Goal: Transaction & Acquisition: Book appointment/travel/reservation

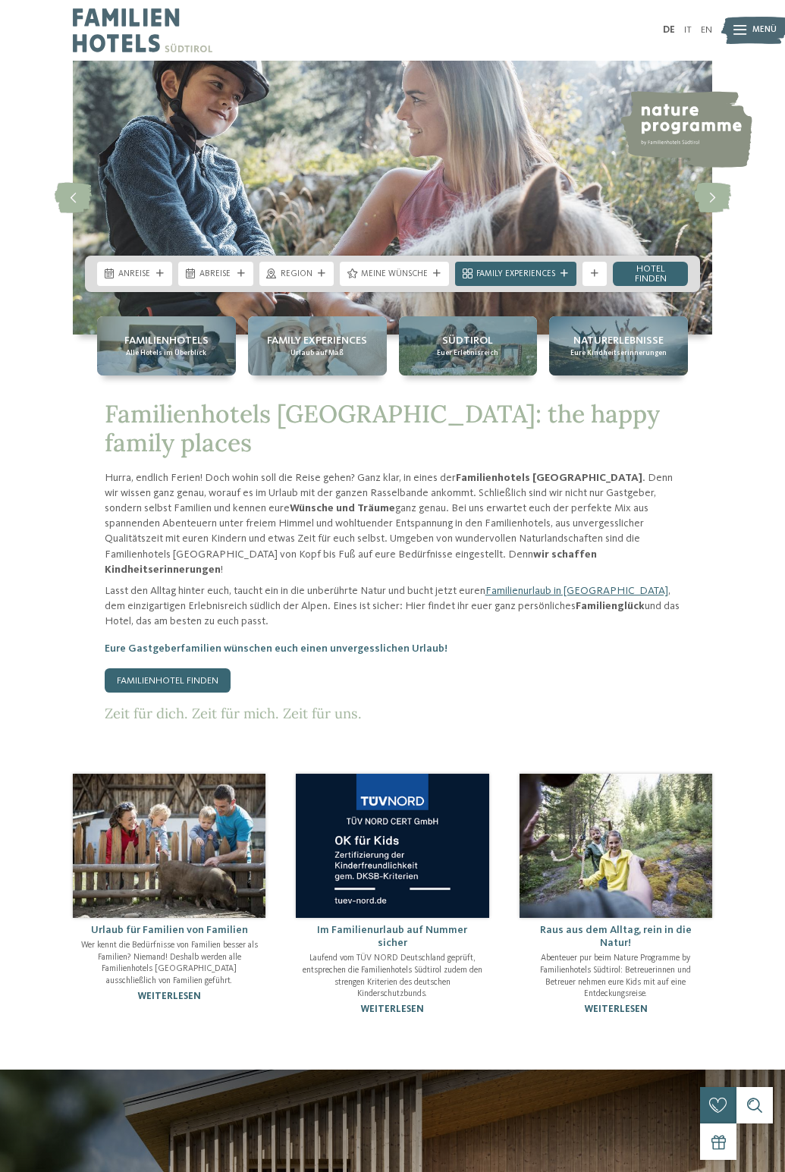
click at [158, 272] on icon at bounding box center [160, 274] width 8 height 8
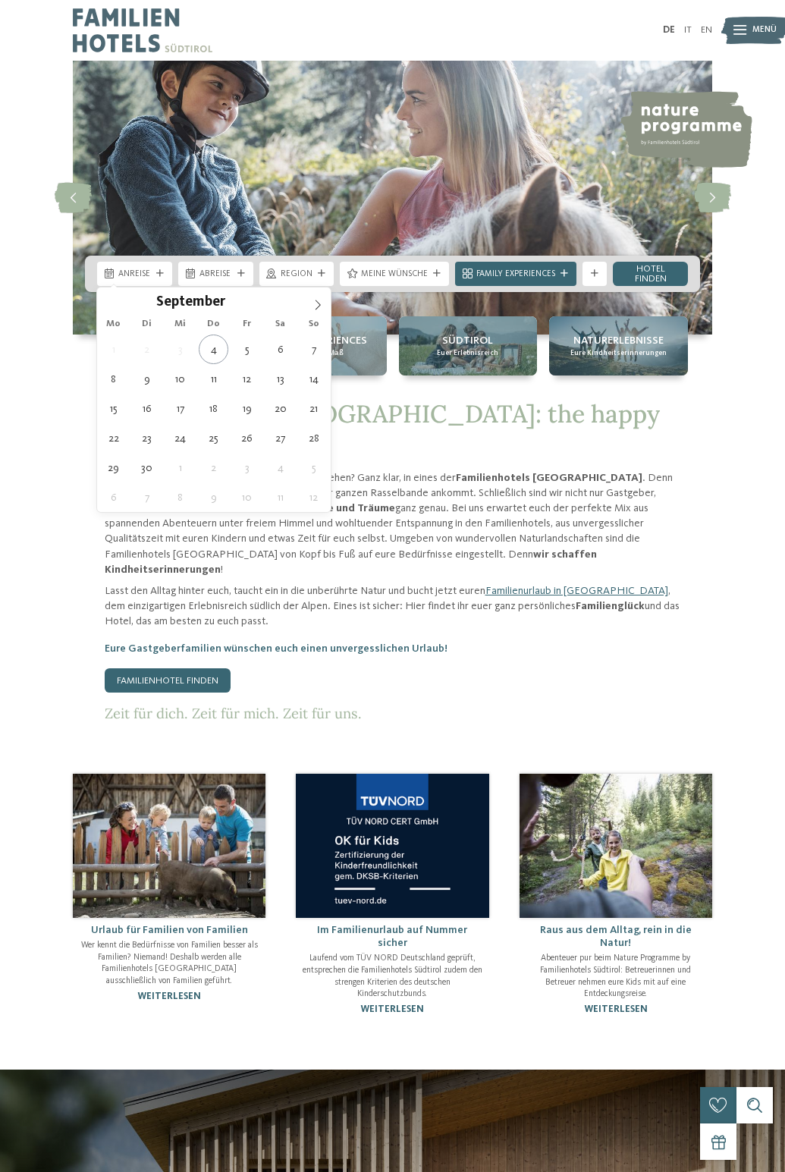
click at [309, 306] on span at bounding box center [318, 300] width 26 height 26
click at [312, 306] on icon at bounding box center [317, 305] width 11 height 11
type div "02.11.2025"
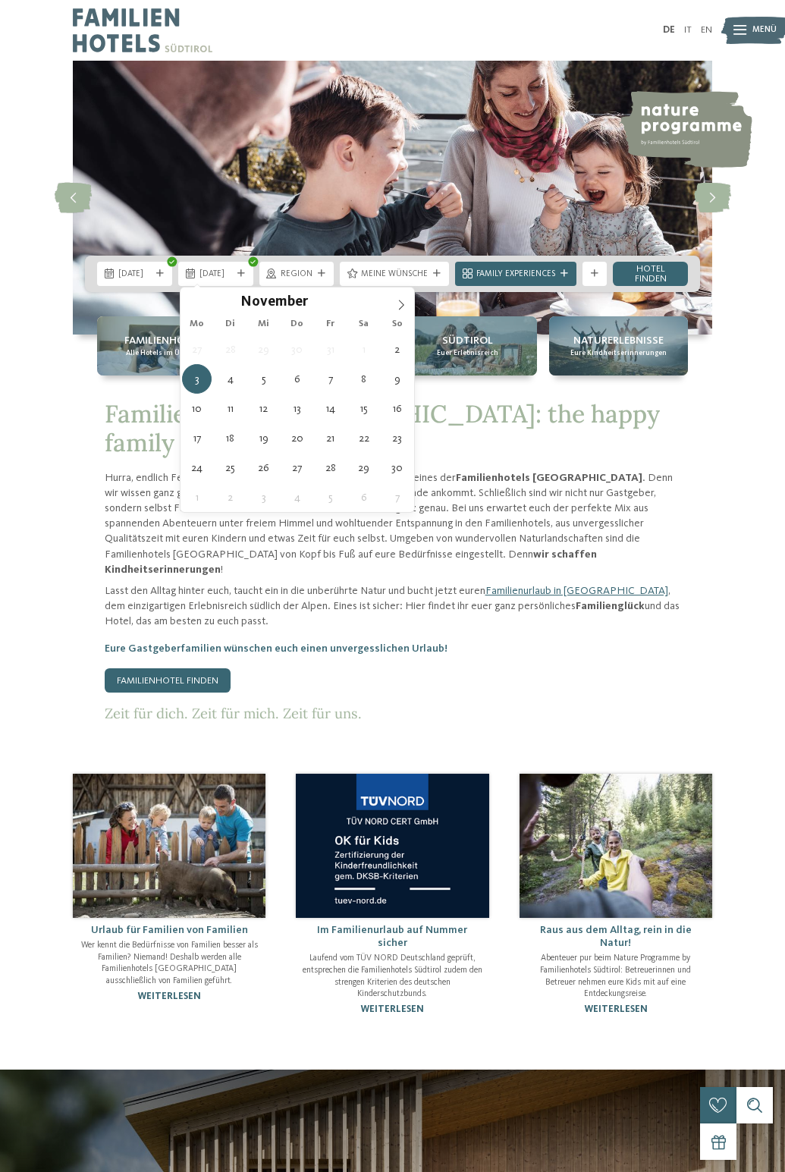
type div "06.11.2025"
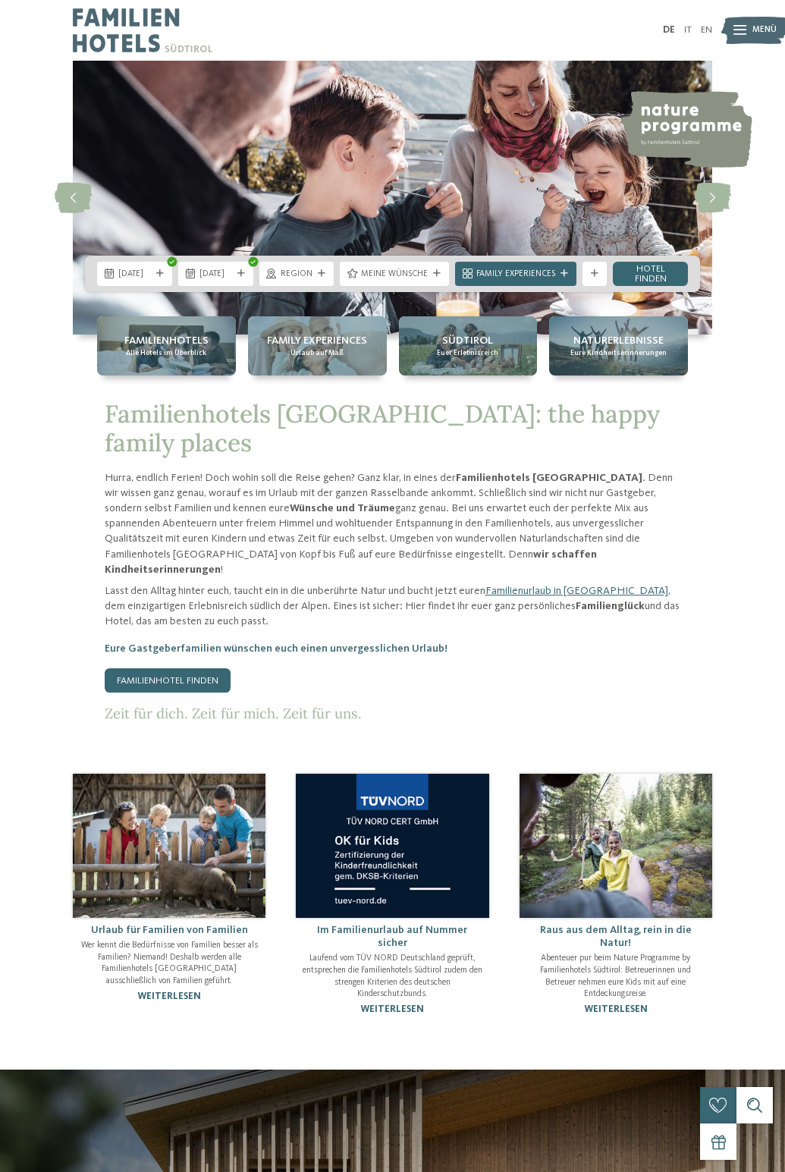
click at [431, 278] on div "Meine Wünsche" at bounding box center [394, 274] width 73 height 13
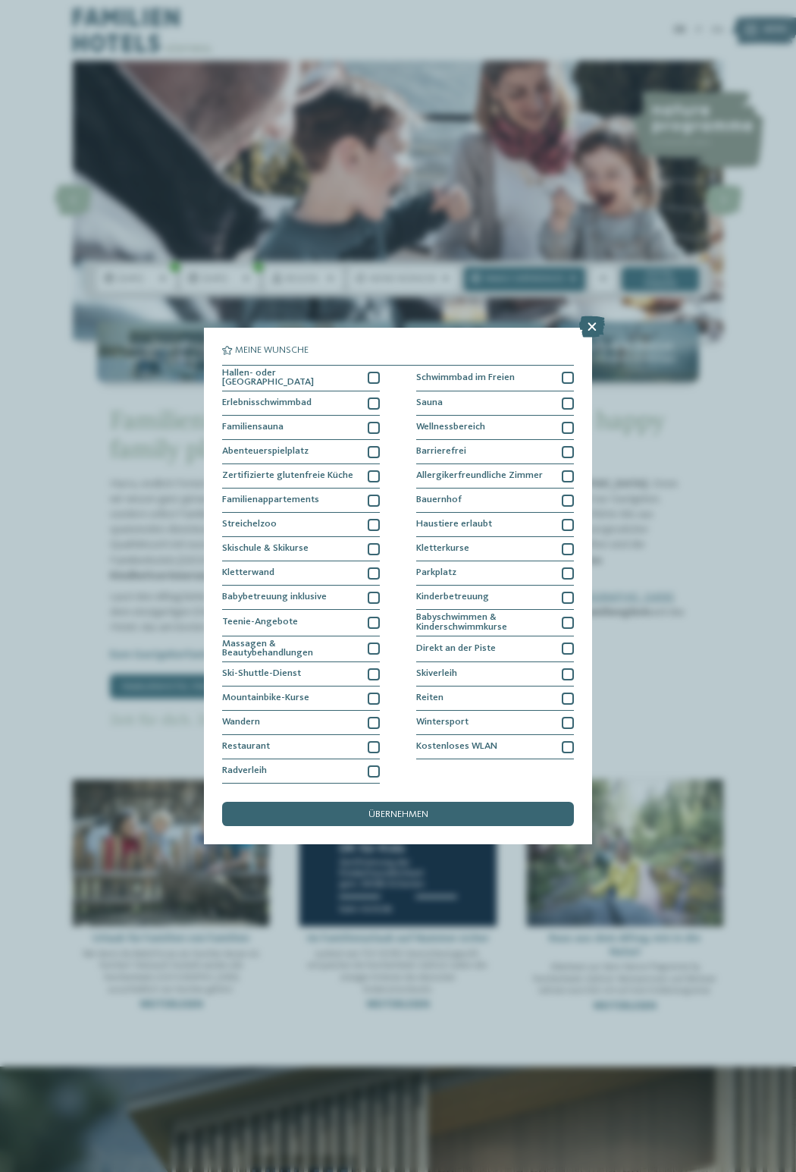
click at [591, 324] on icon at bounding box center [592, 326] width 26 height 21
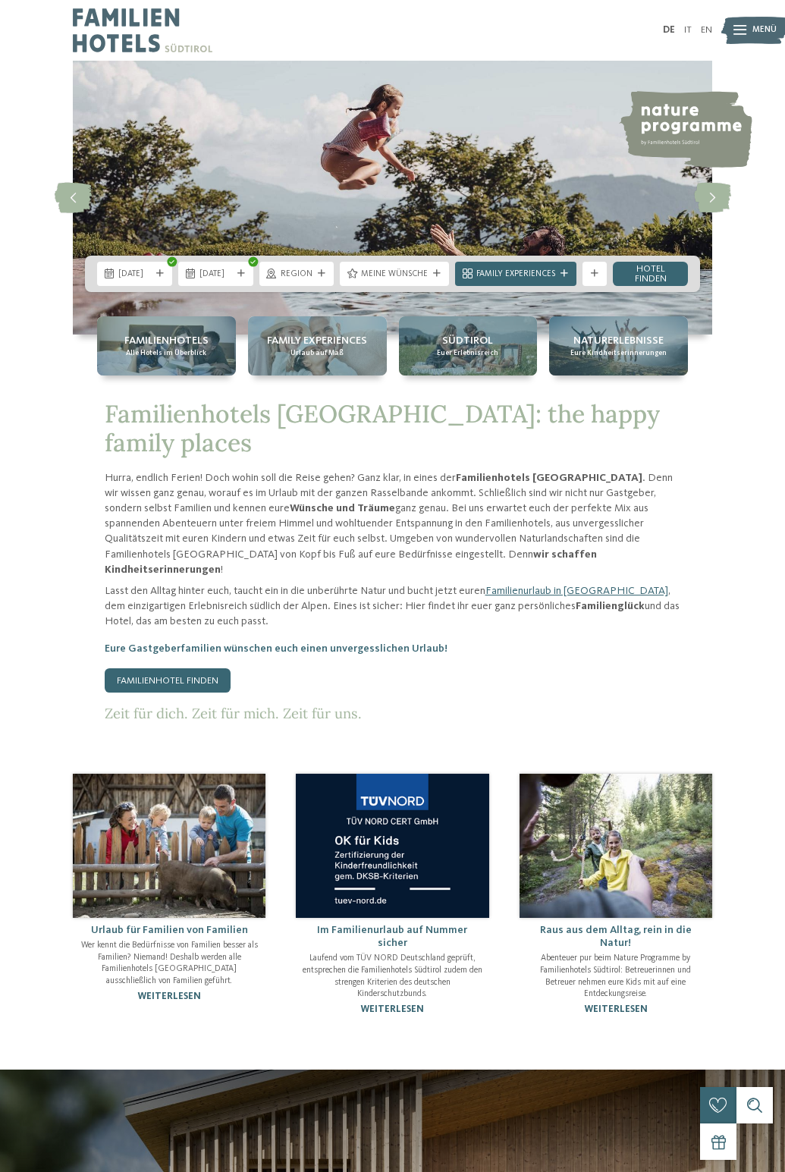
click at [645, 277] on link "Hotel finden" at bounding box center [650, 274] width 75 height 24
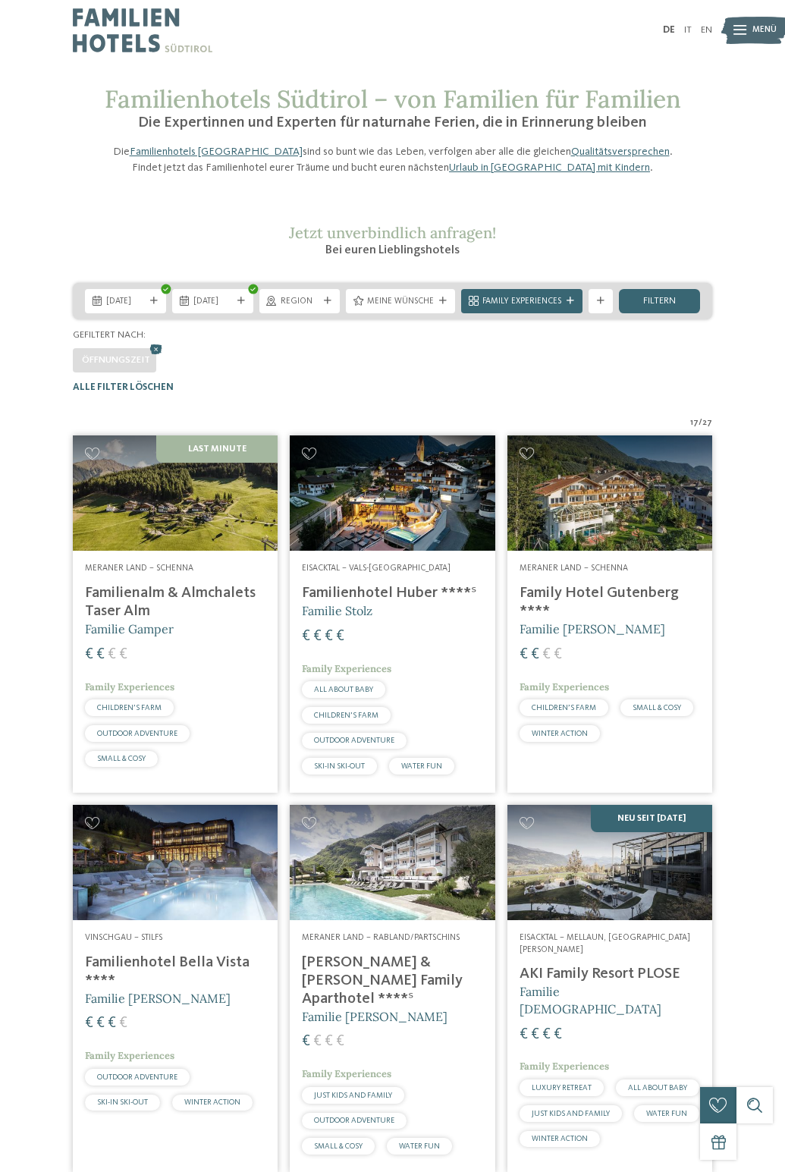
click at [410, 313] on div "Meine Wünsche" at bounding box center [400, 301] width 109 height 24
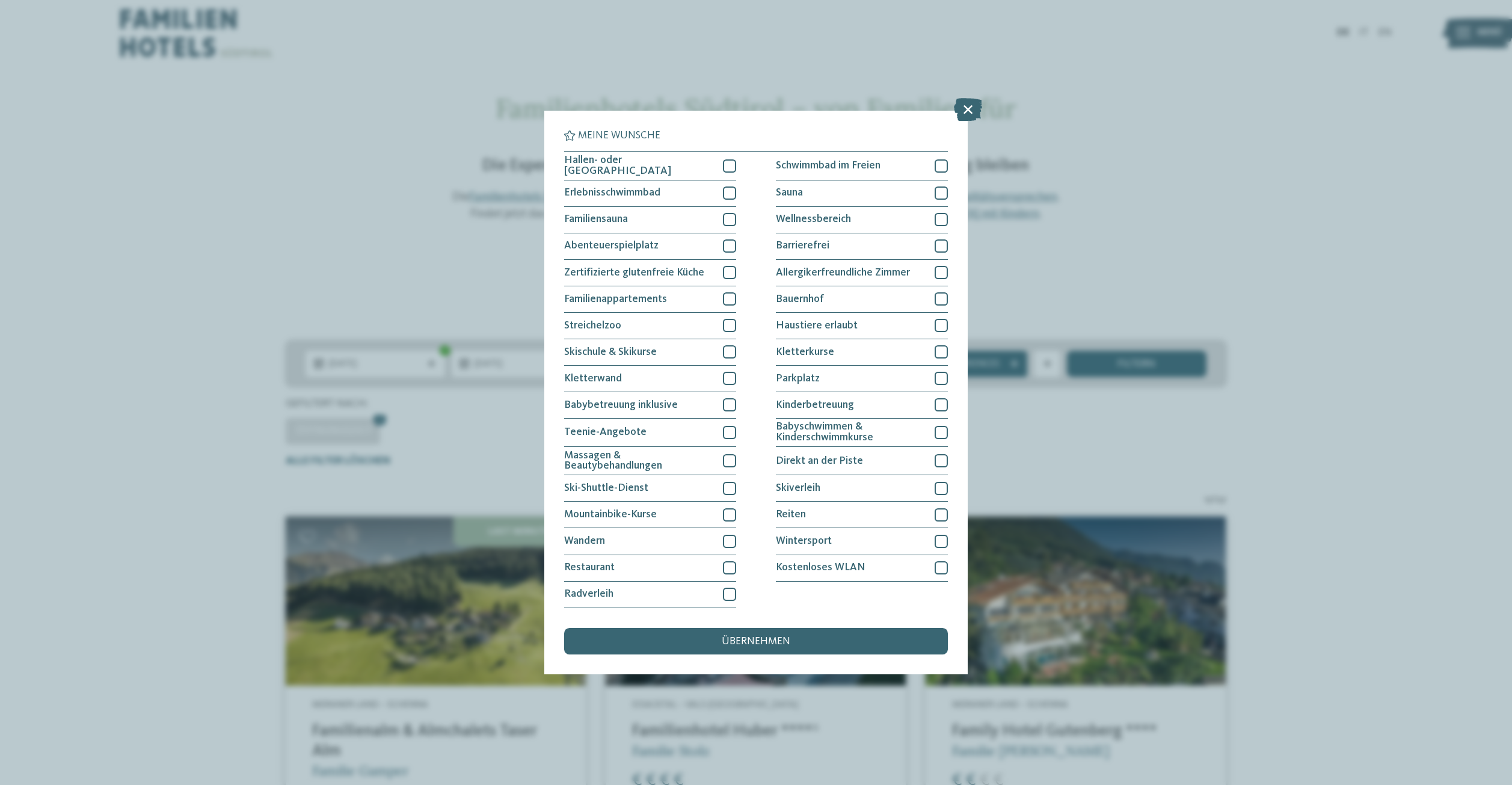
click at [622, 167] on div at bounding box center [729, 166] width 13 height 13
click at [622, 165] on icon at bounding box center [729, 166] width 9 height 8
click at [622, 105] on icon at bounding box center [968, 109] width 29 height 23
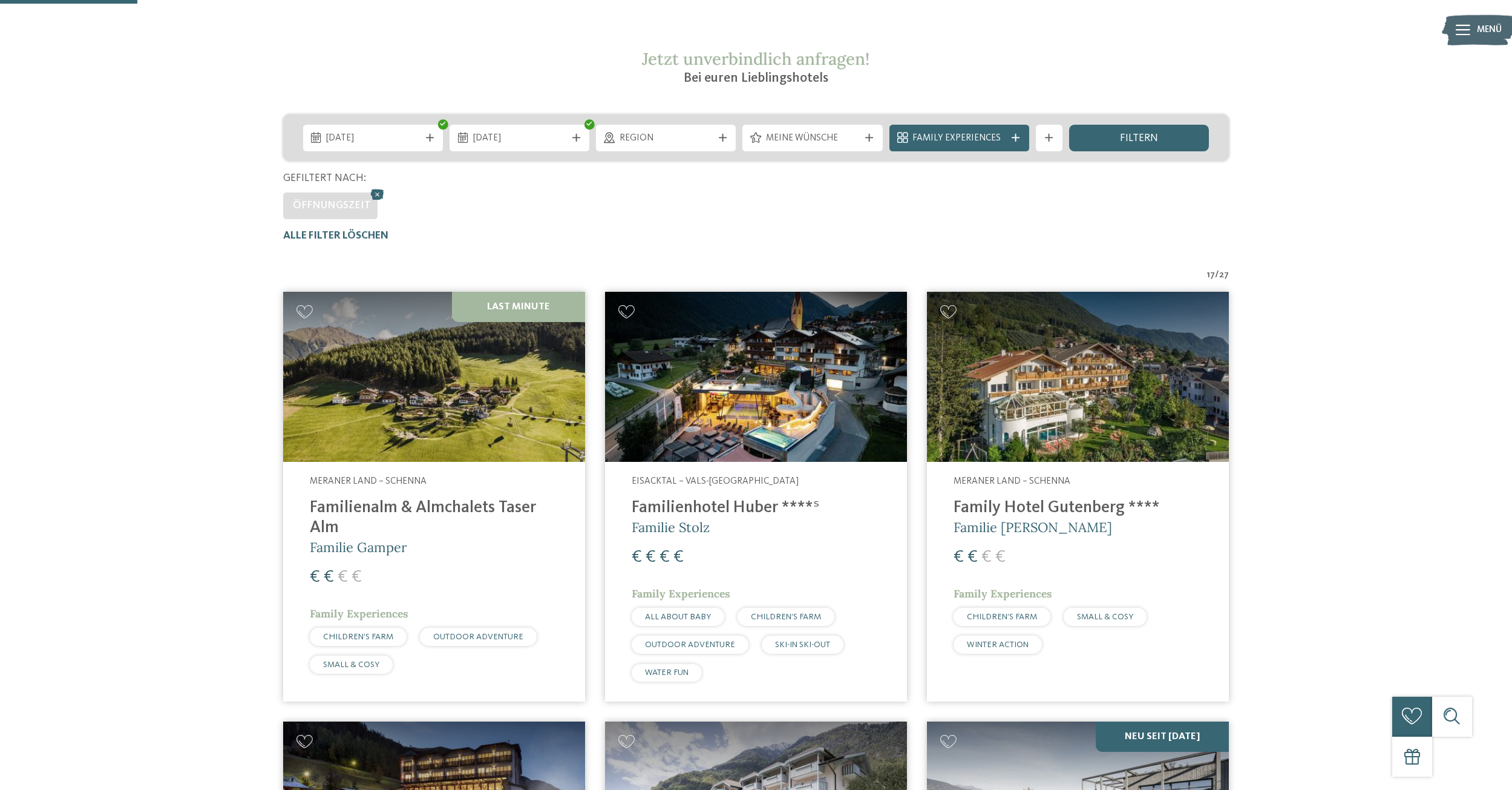
scroll to position [302, 0]
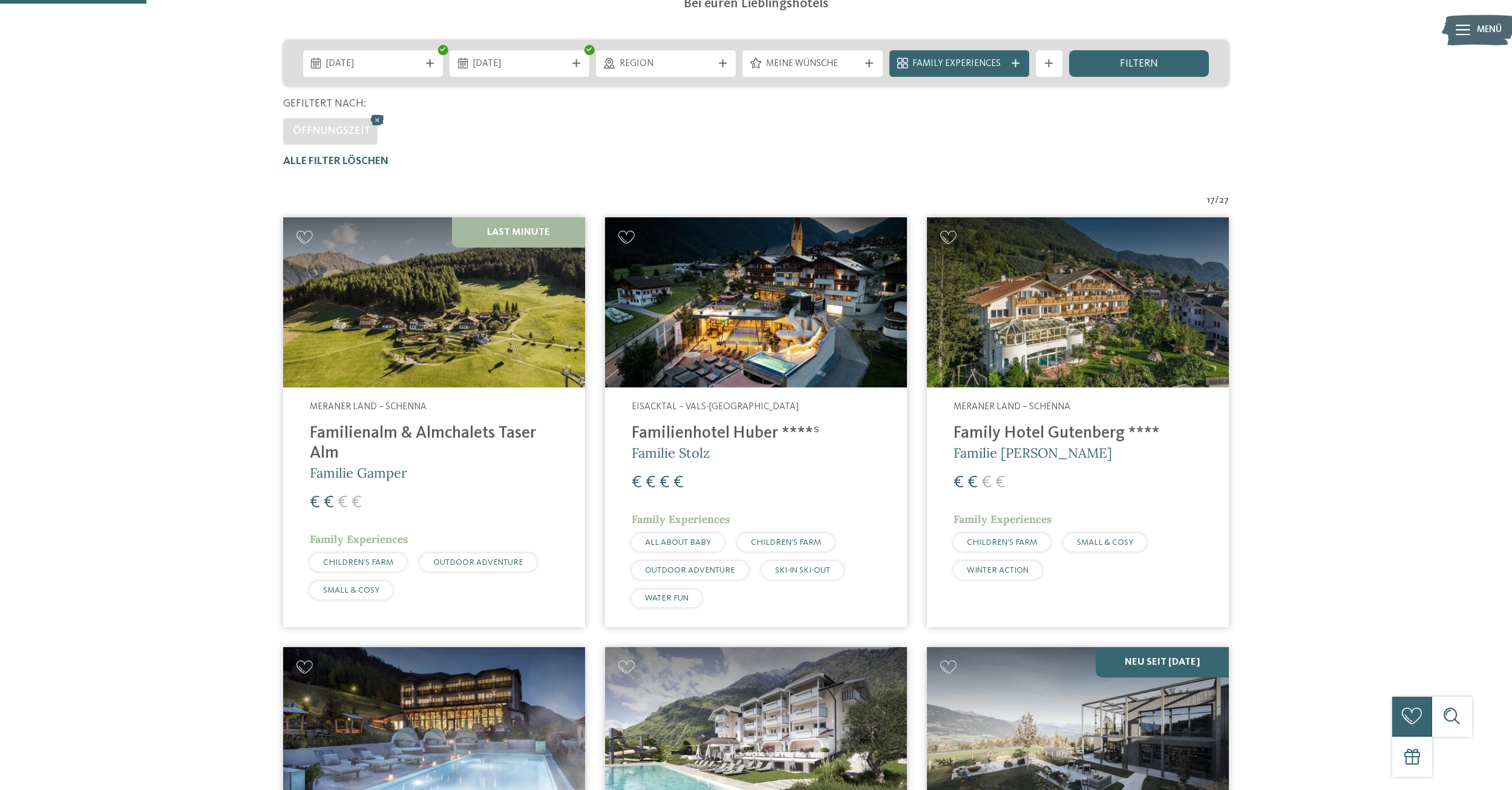
click at [626, 66] on icon at bounding box center [1016, 63] width 8 height 8
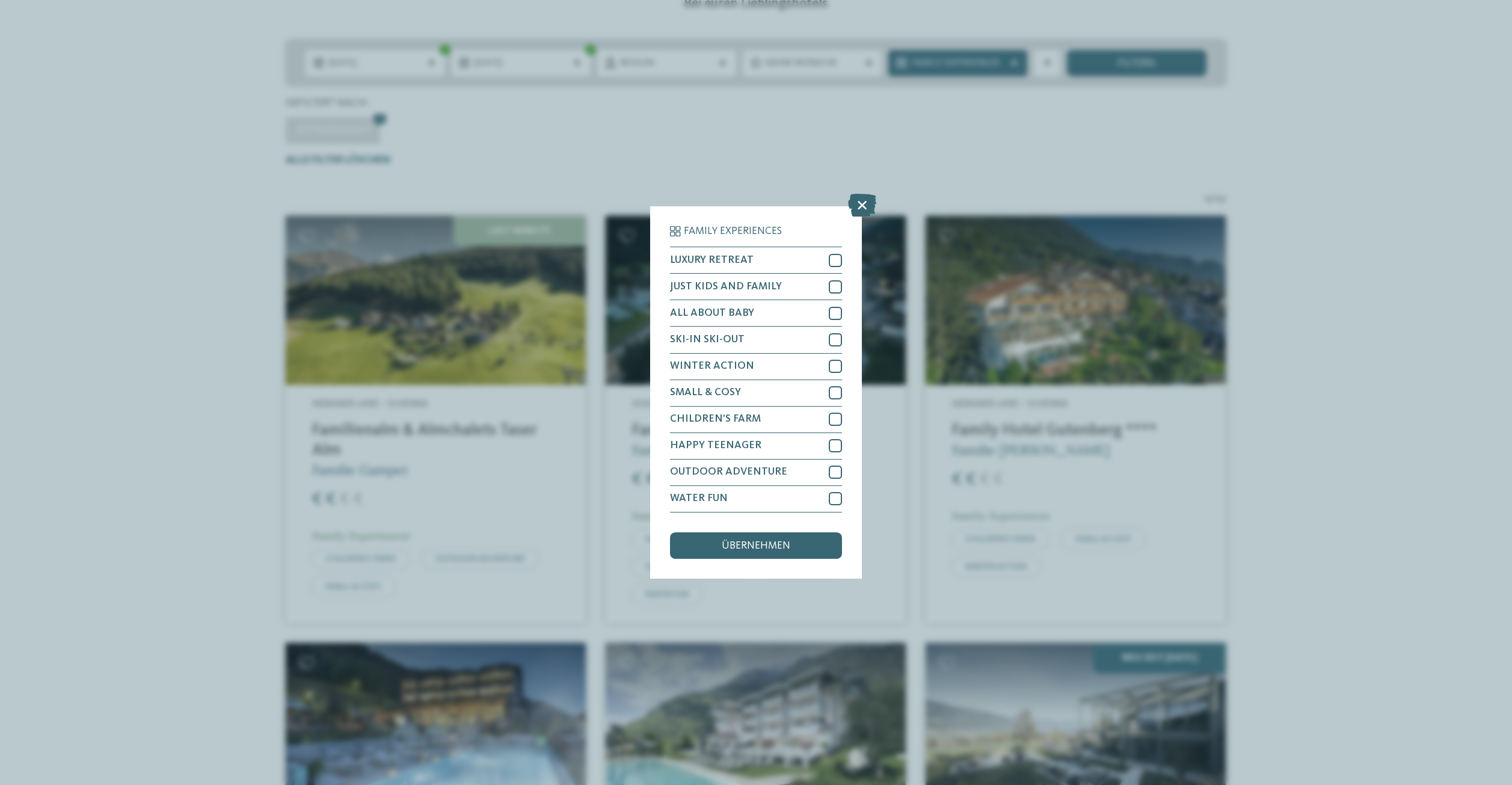
click at [622, 205] on icon at bounding box center [862, 205] width 29 height 23
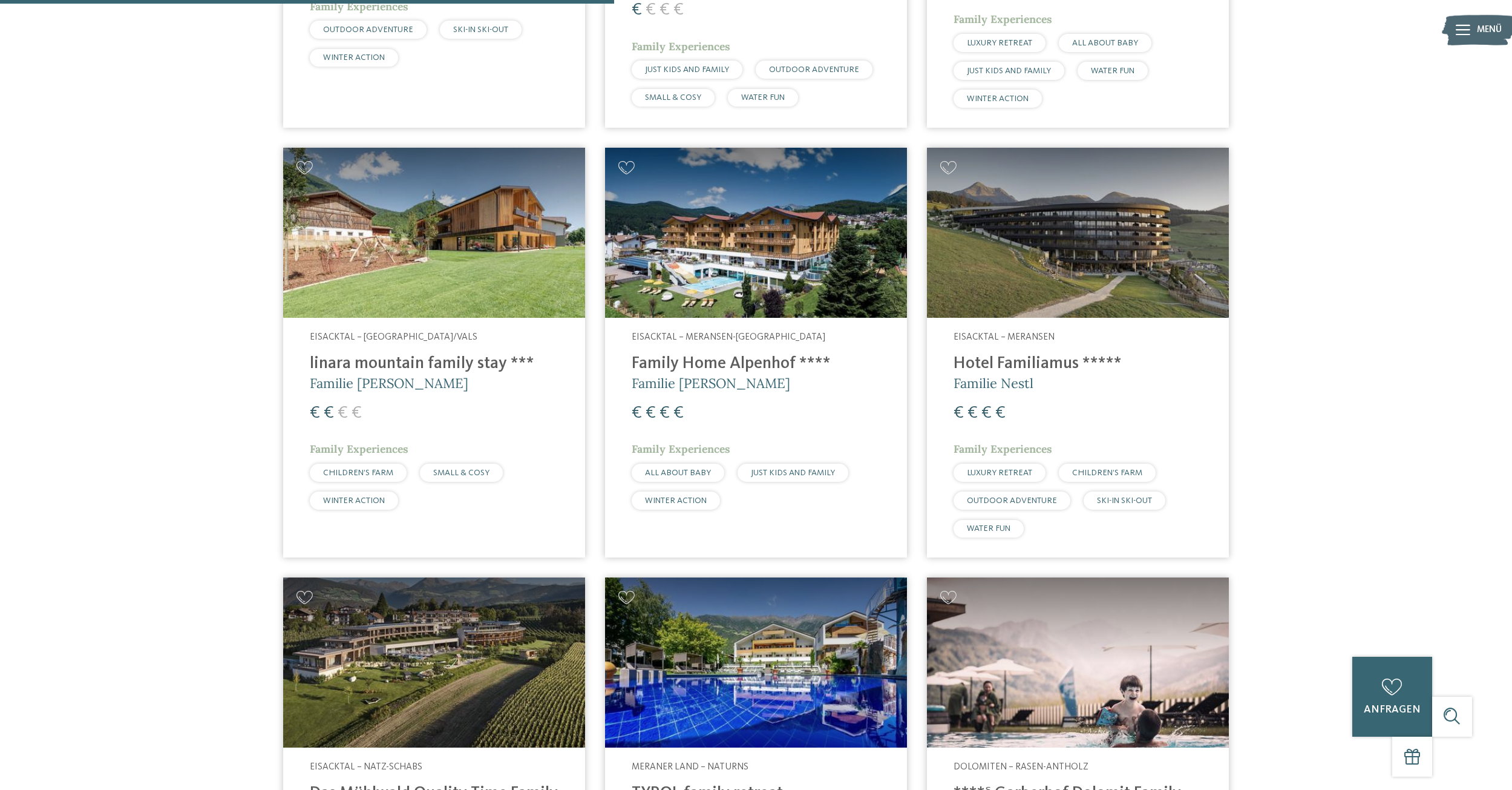
scroll to position [1271, 0]
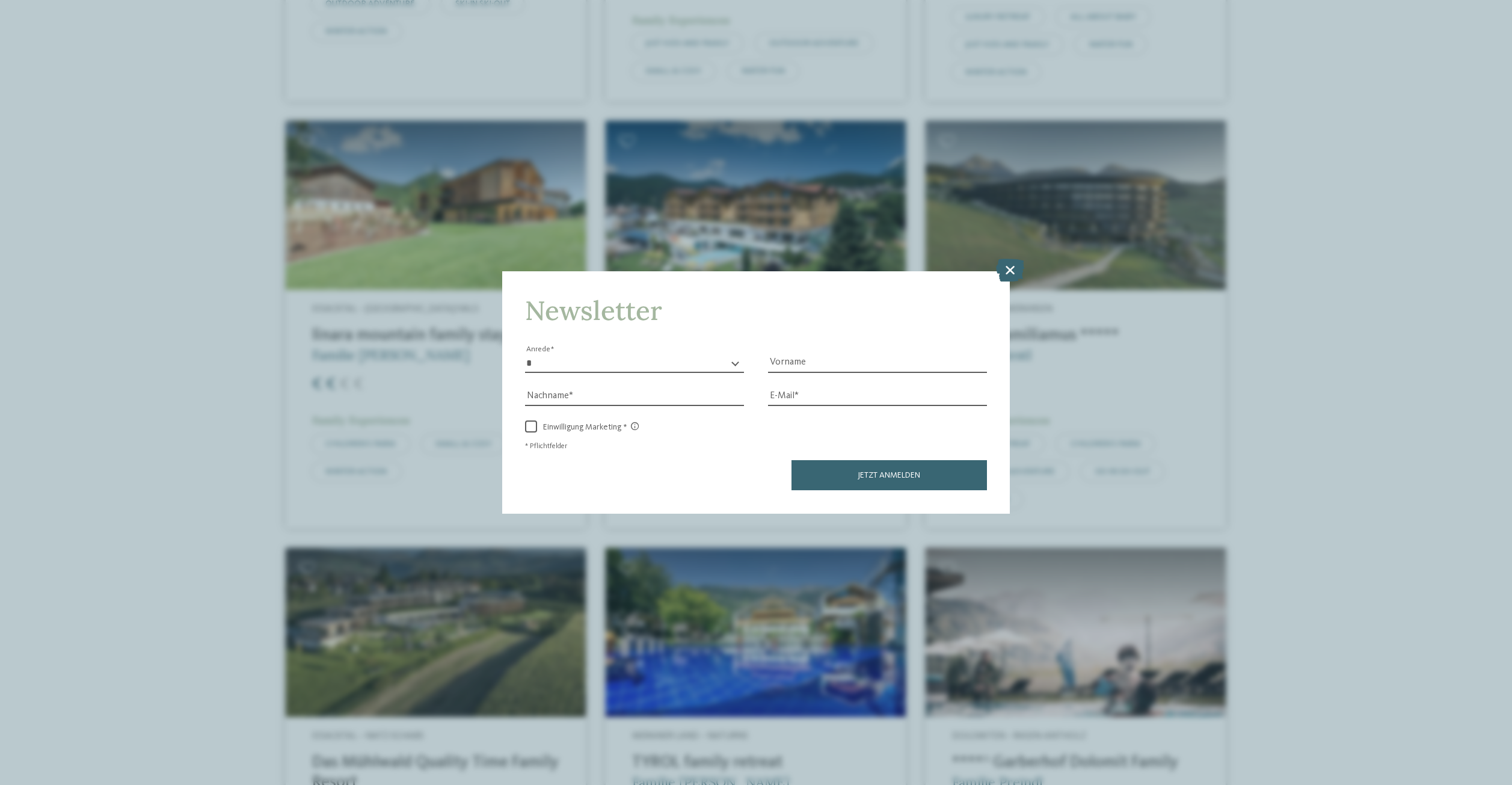
click at [622, 269] on icon at bounding box center [1010, 270] width 29 height 23
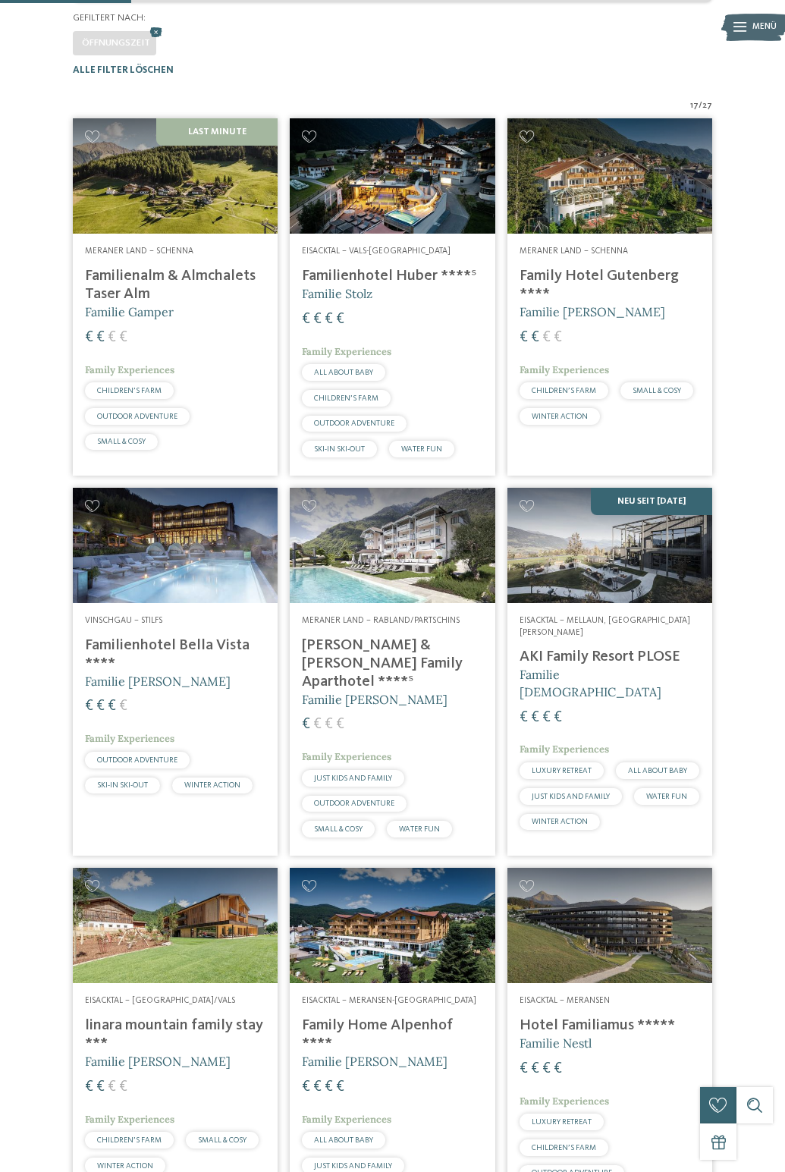
scroll to position [0, 0]
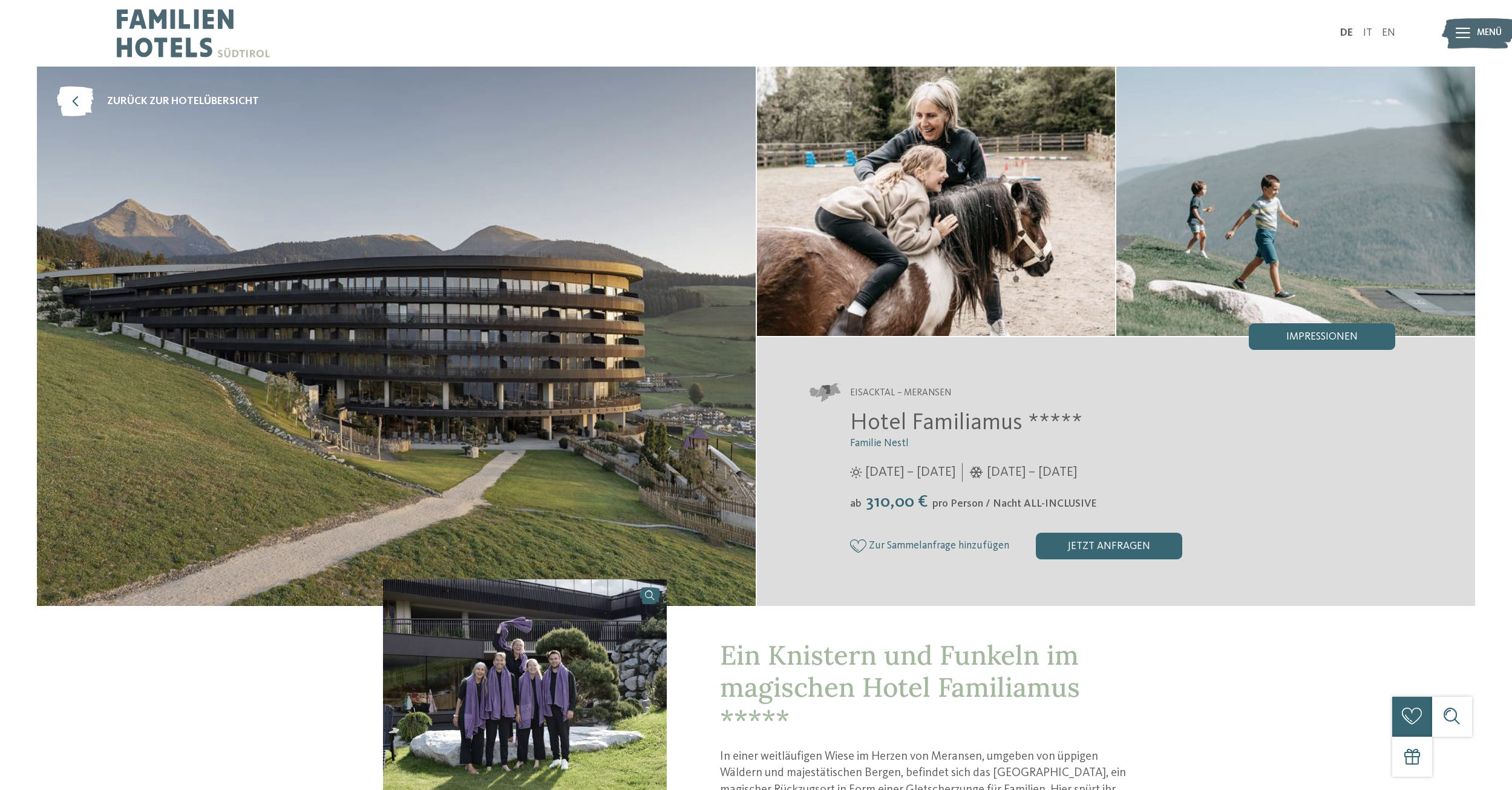
drag, startPoint x: 885, startPoint y: 508, endPoint x: 995, endPoint y: 512, distance: 110.1
click at [993, 512] on div "ab 310,00 € pro Person / Nacht ALL-INCLUSIVE" at bounding box center [1123, 503] width 546 height 21
click at [995, 512] on div "ab 310,00 € pro Person / Nacht ALL-INCLUSIVE" at bounding box center [1123, 503] width 546 height 21
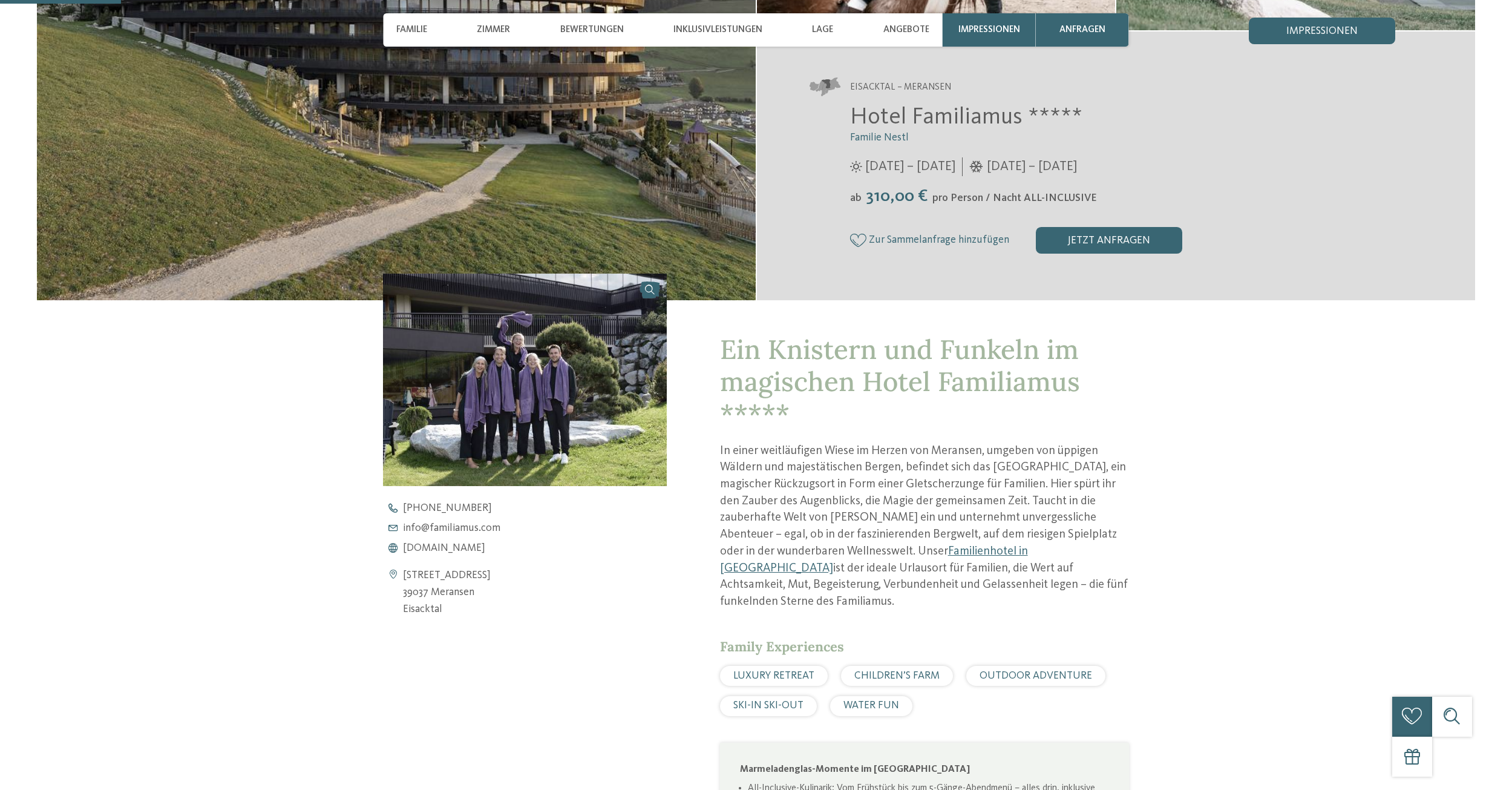
scroll to position [424, 0]
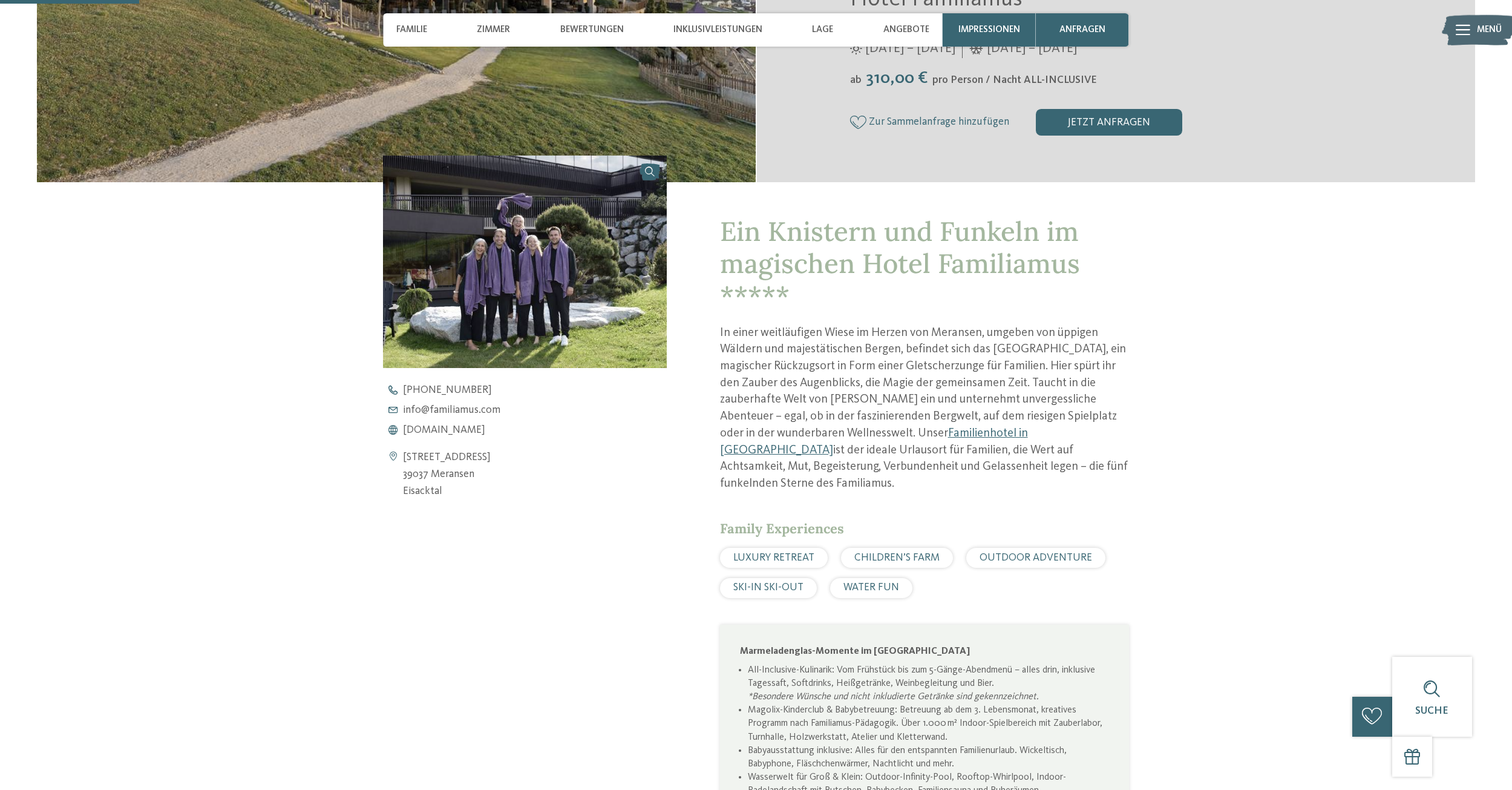
click at [481, 433] on span "www.familiamus.com" at bounding box center [444, 430] width 82 height 11
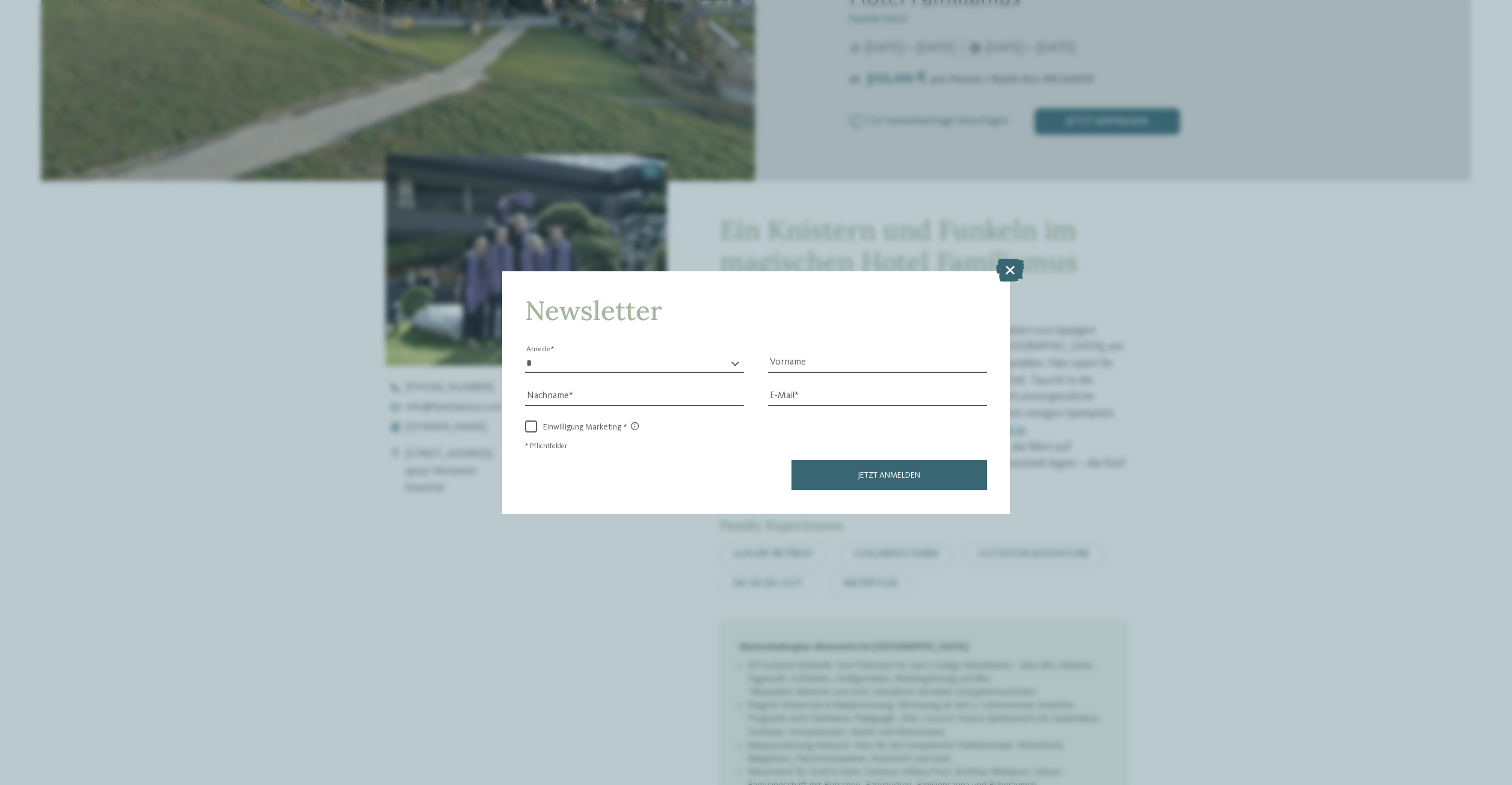
click at [1014, 266] on icon at bounding box center [1010, 270] width 29 height 23
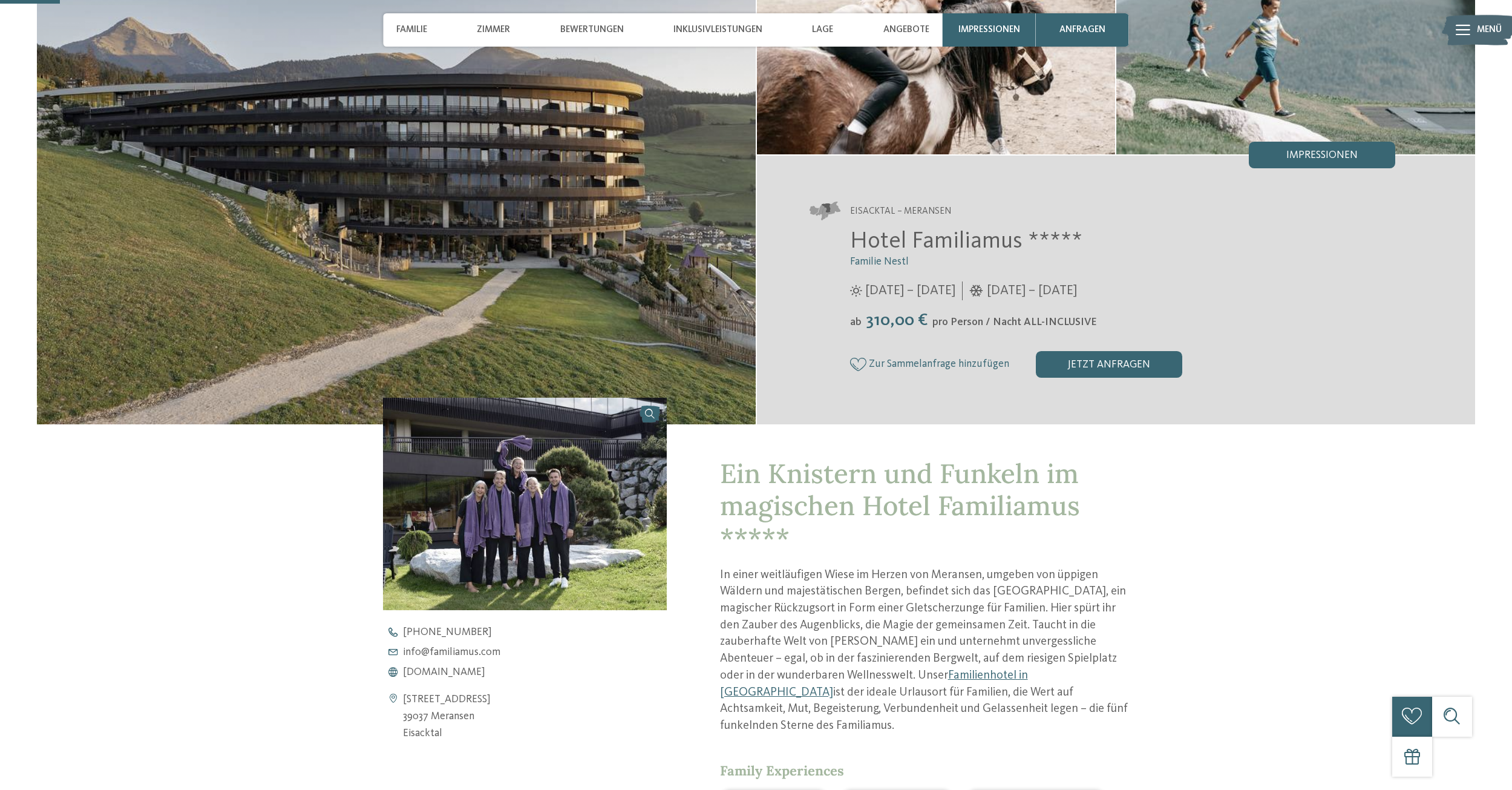
scroll to position [0, 0]
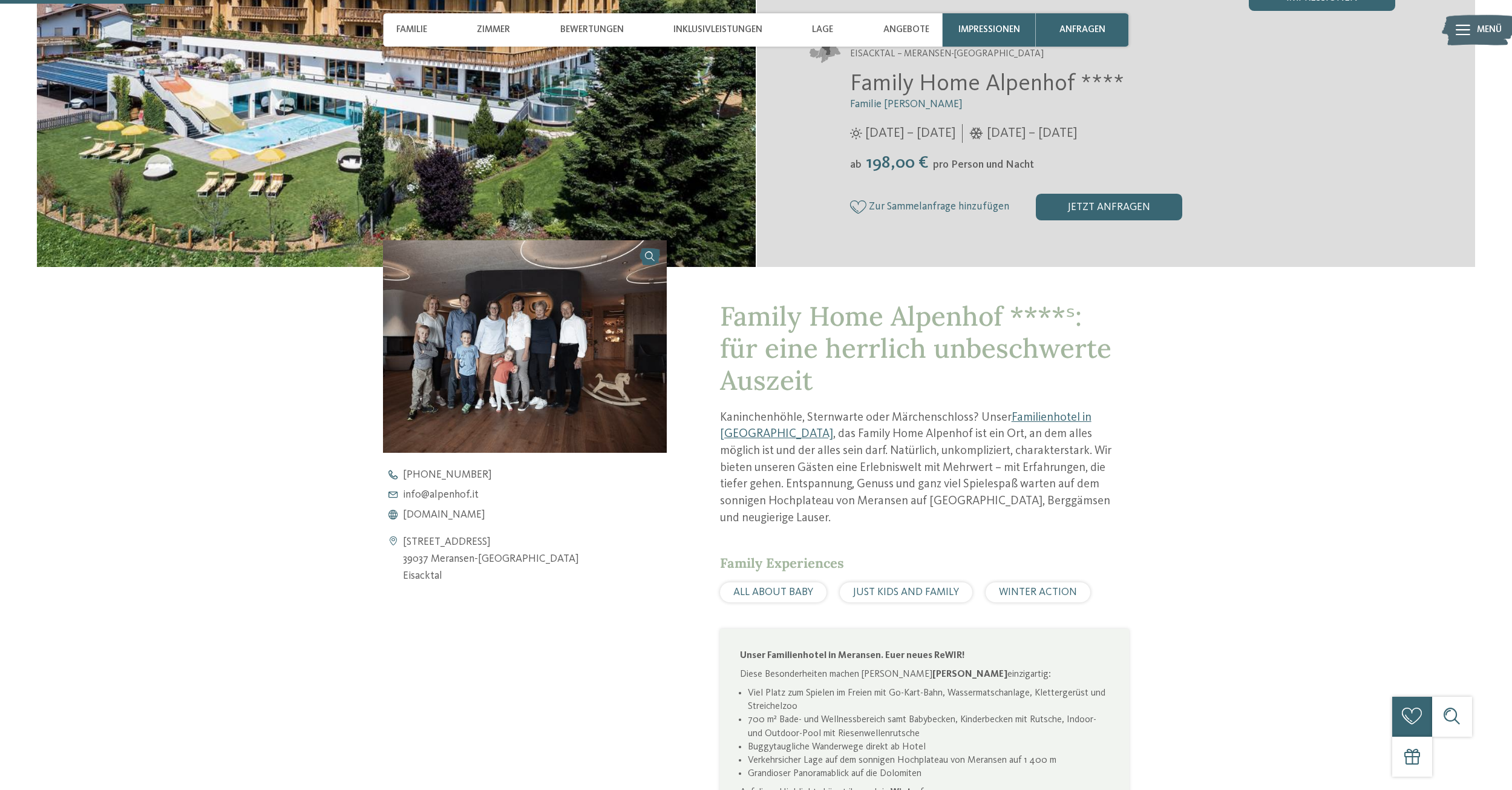
scroll to position [484, 0]
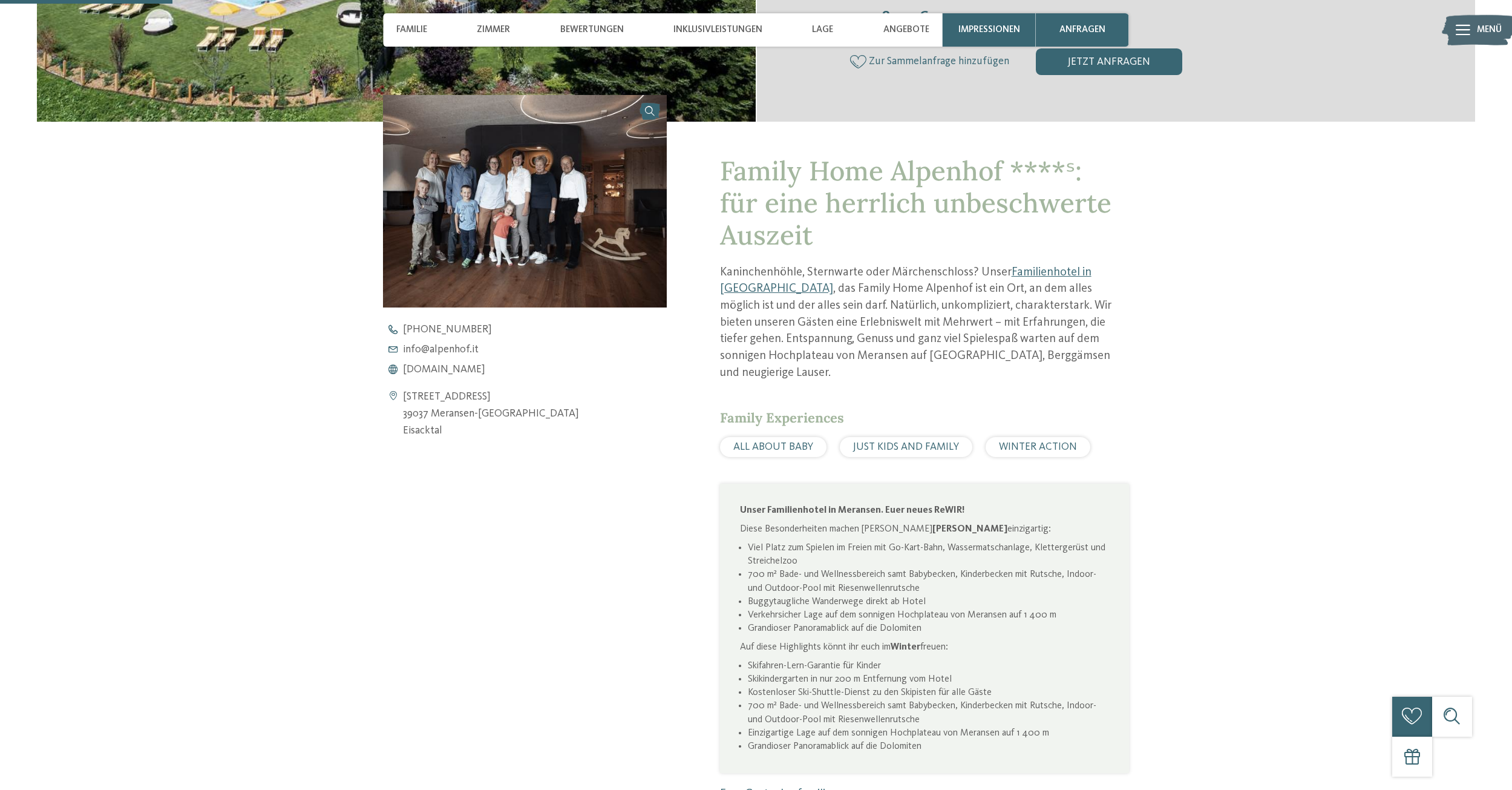
click at [456, 369] on span "[DOMAIN_NAME]" at bounding box center [444, 370] width 82 height 11
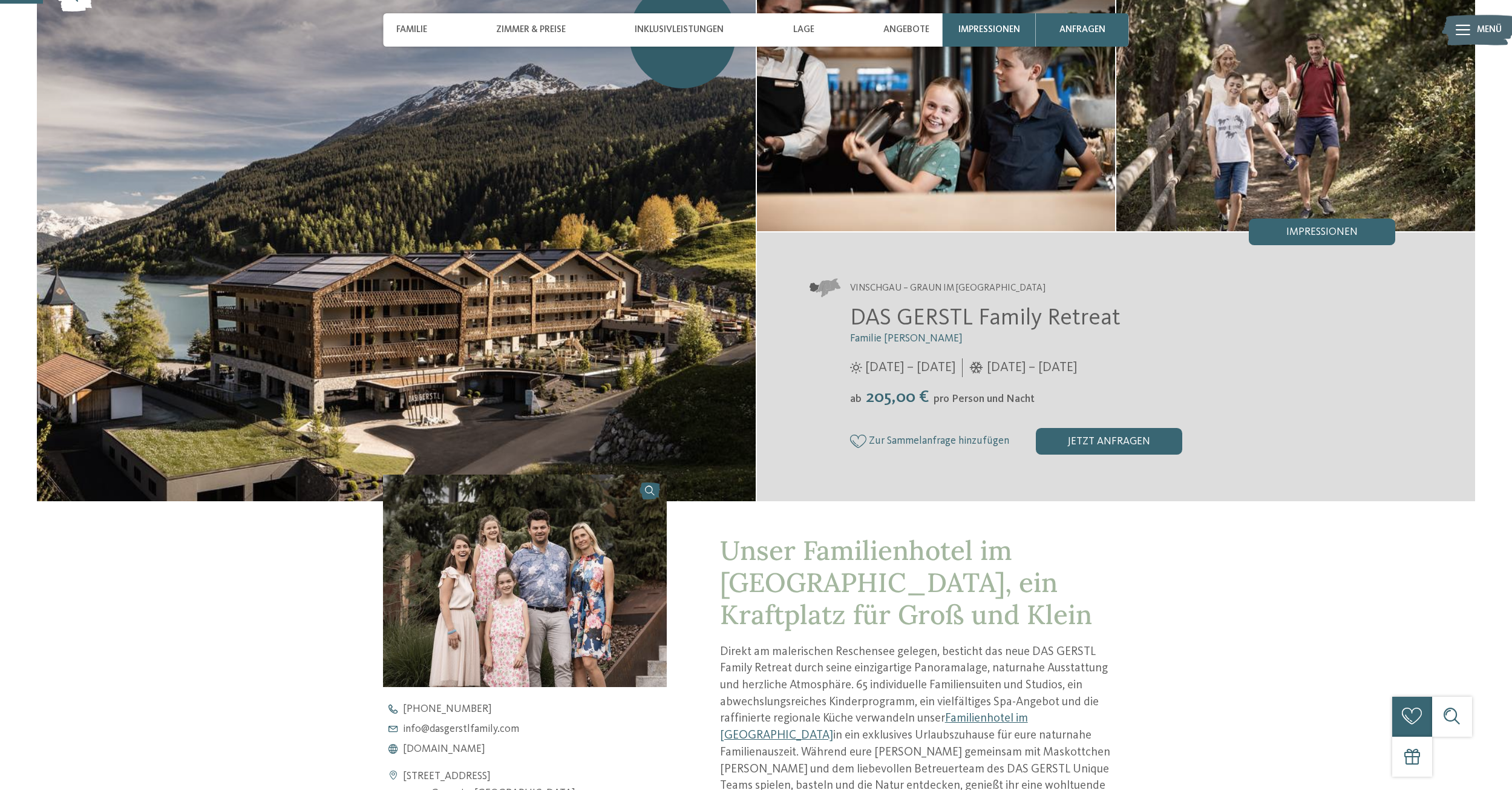
scroll to position [121, 0]
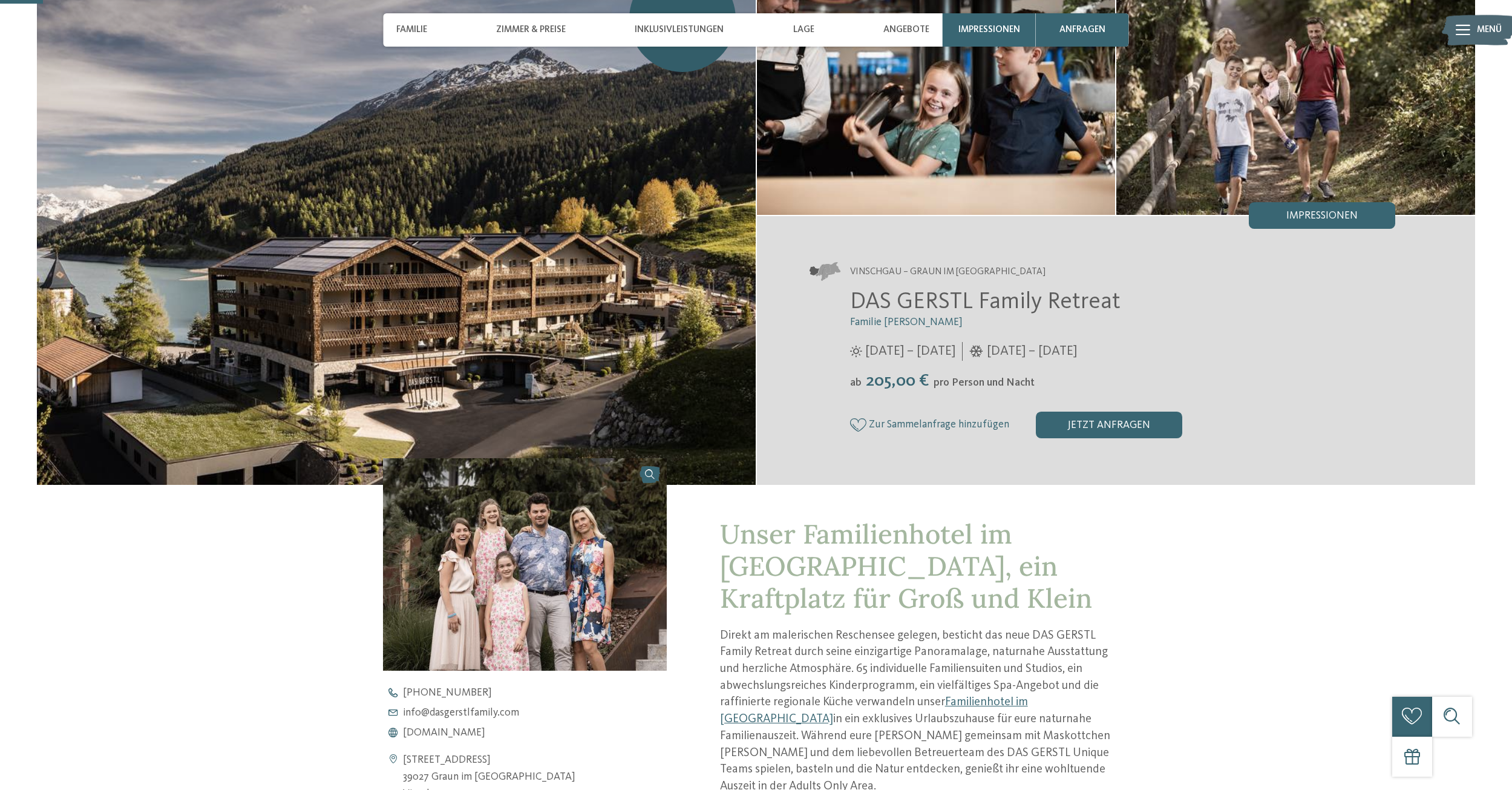
drag, startPoint x: 936, startPoint y: 299, endPoint x: 1218, endPoint y: 388, distance: 295.7
click at [1218, 388] on div "DAS GERSTL Family Retreat Familie [PERSON_NAME] [DATE] – [DATE] [DATE] – [DATE]" at bounding box center [1103, 363] width 586 height 150
click at [1215, 388] on div "ab 205,00 € pro Person und Nacht" at bounding box center [1123, 381] width 546 height 21
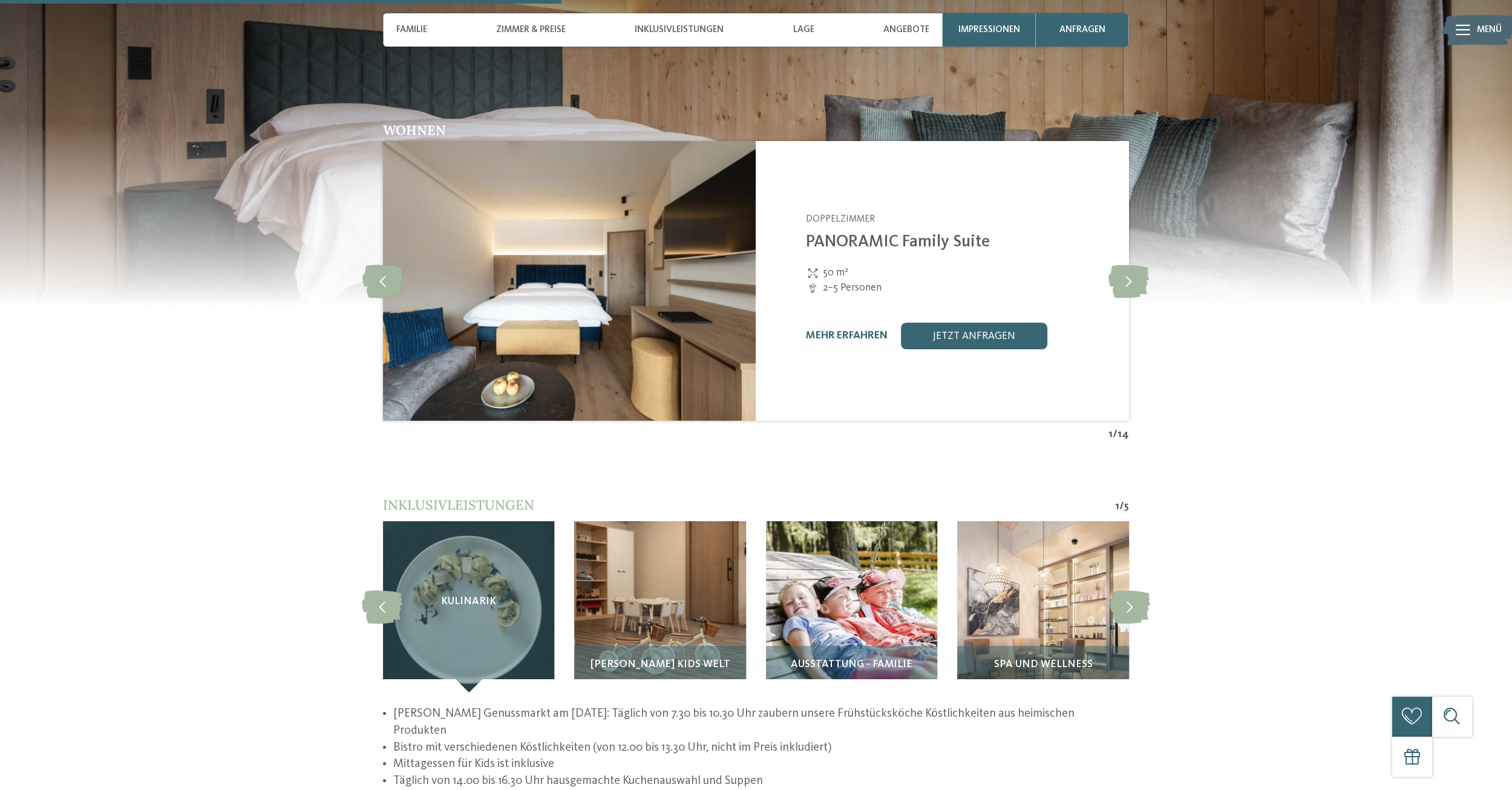
scroll to position [1574, 0]
